Goal: Navigation & Orientation: Find specific page/section

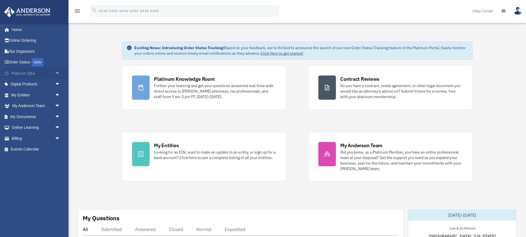
click at [25, 75] on link "Platinum Q&A arrow_drop_down" at bounding box center [36, 73] width 65 height 11
click at [58, 74] on span "arrow_drop_down" at bounding box center [60, 73] width 11 height 11
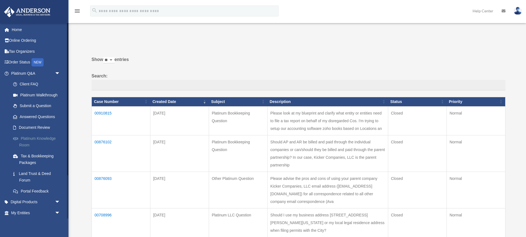
click at [32, 138] on link "Platinum Knowledge Room" at bounding box center [38, 142] width 61 height 18
click at [31, 142] on link "Platinum Knowledge Room" at bounding box center [38, 142] width 61 height 18
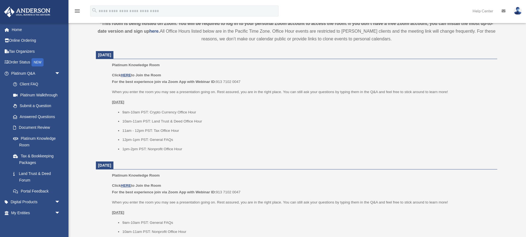
scroll to position [195, 0]
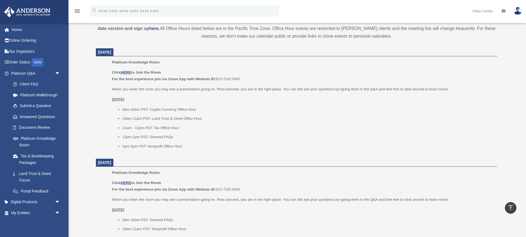
click at [126, 72] on u "HERE" at bounding box center [126, 72] width 10 height 4
click at [34, 115] on link "Answered Questions" at bounding box center [38, 116] width 61 height 11
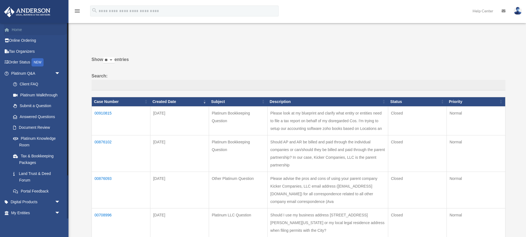
click at [23, 30] on link "Home" at bounding box center [36, 29] width 65 height 11
